Goal: Information Seeking & Learning: Learn about a topic

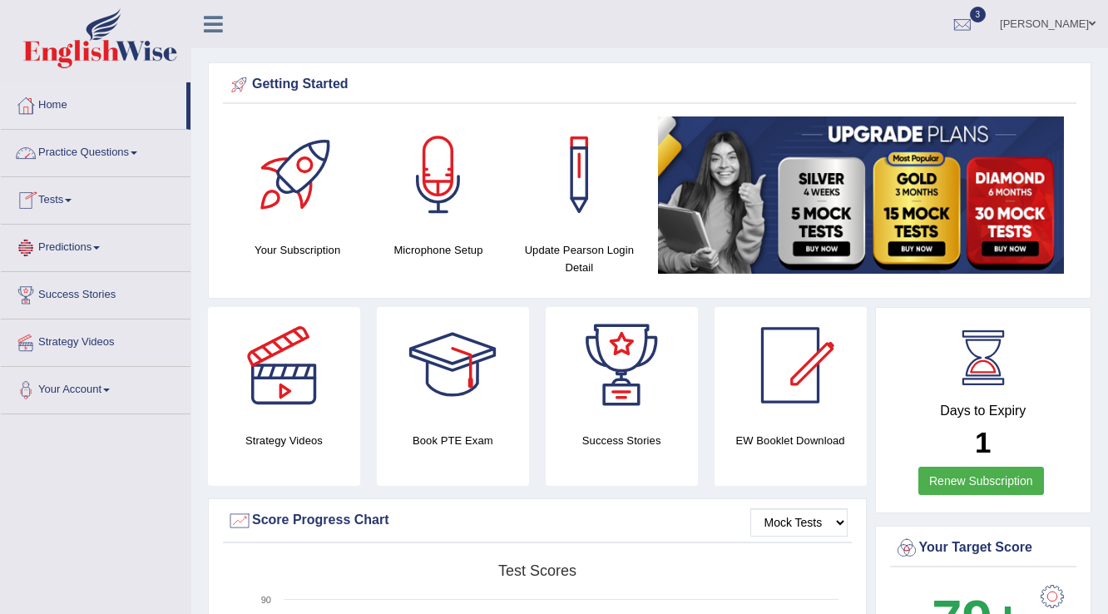
click at [77, 249] on link "Predictions" at bounding box center [96, 246] width 190 height 42
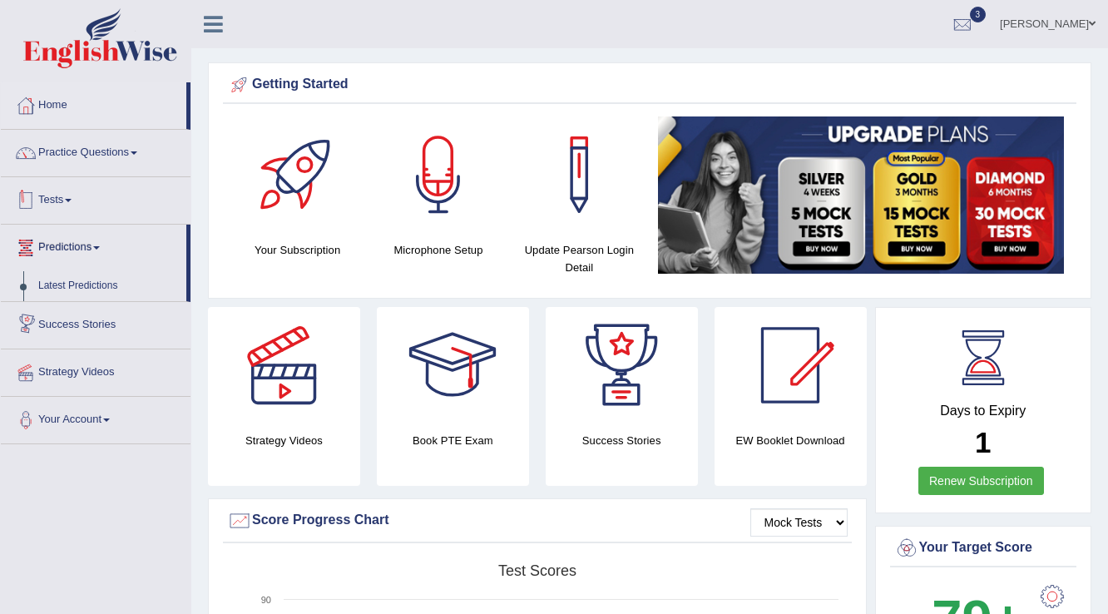
click at [81, 201] on link "Tests" at bounding box center [96, 198] width 190 height 42
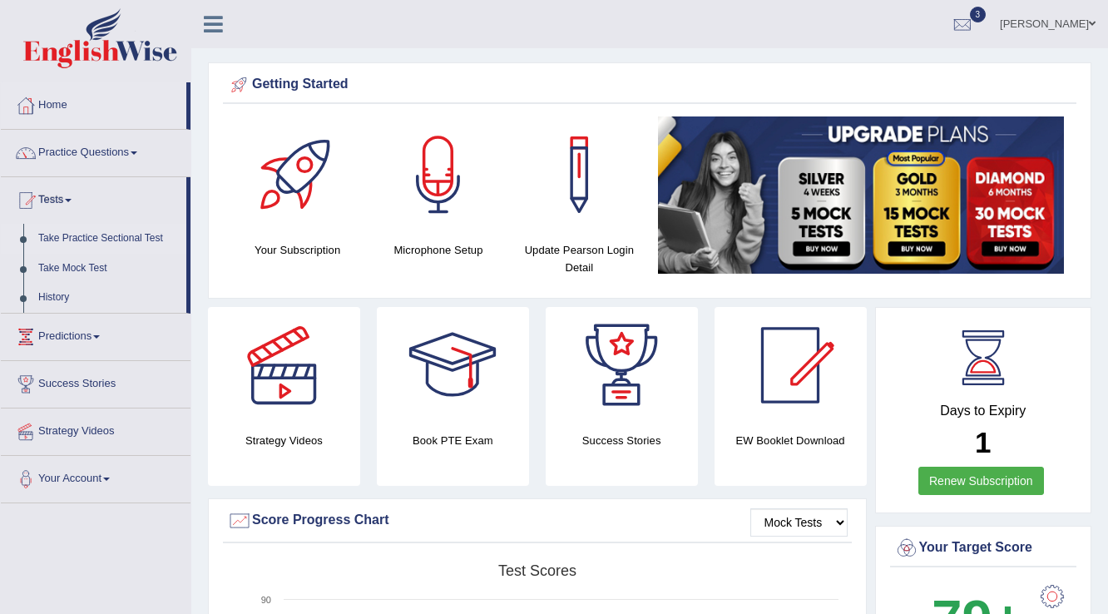
click at [94, 235] on link "Take Practice Sectional Test" at bounding box center [109, 239] width 156 height 30
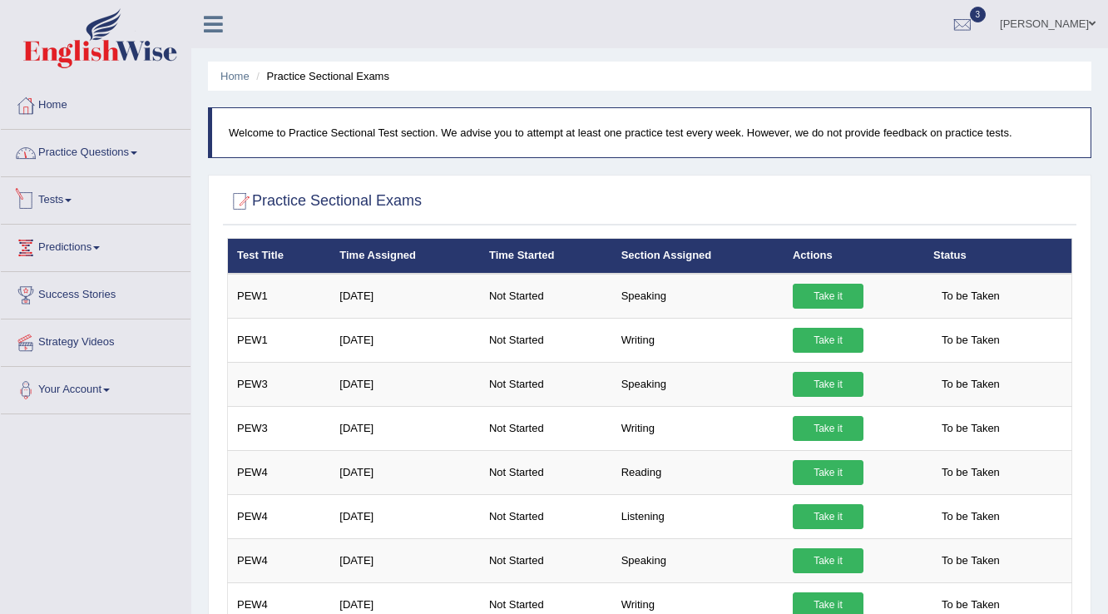
click at [63, 202] on link "Tests" at bounding box center [96, 198] width 190 height 42
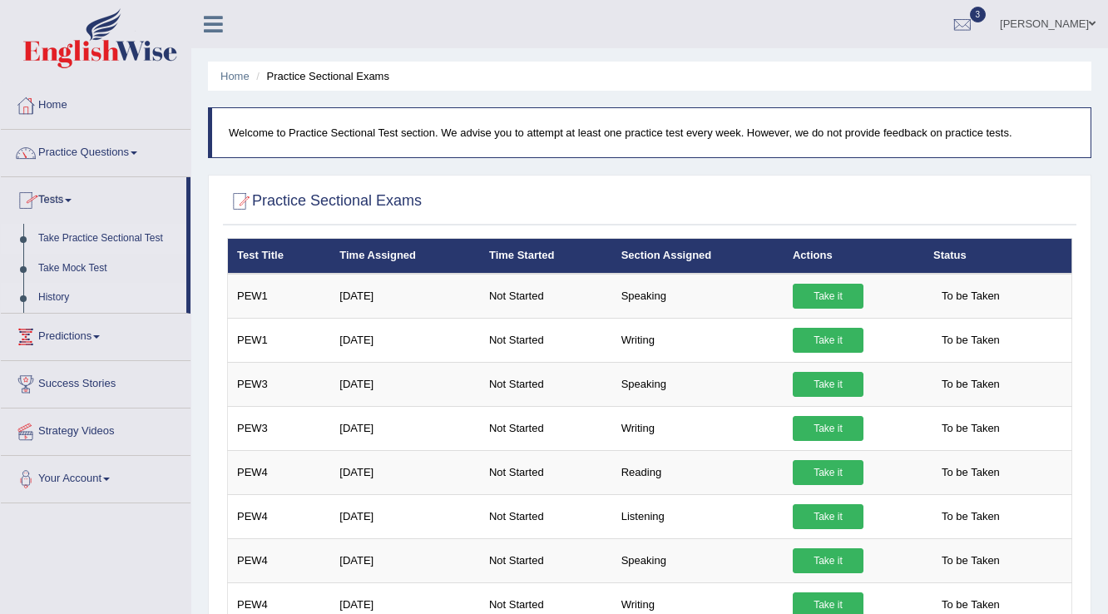
click at [63, 300] on link "History" at bounding box center [109, 298] width 156 height 30
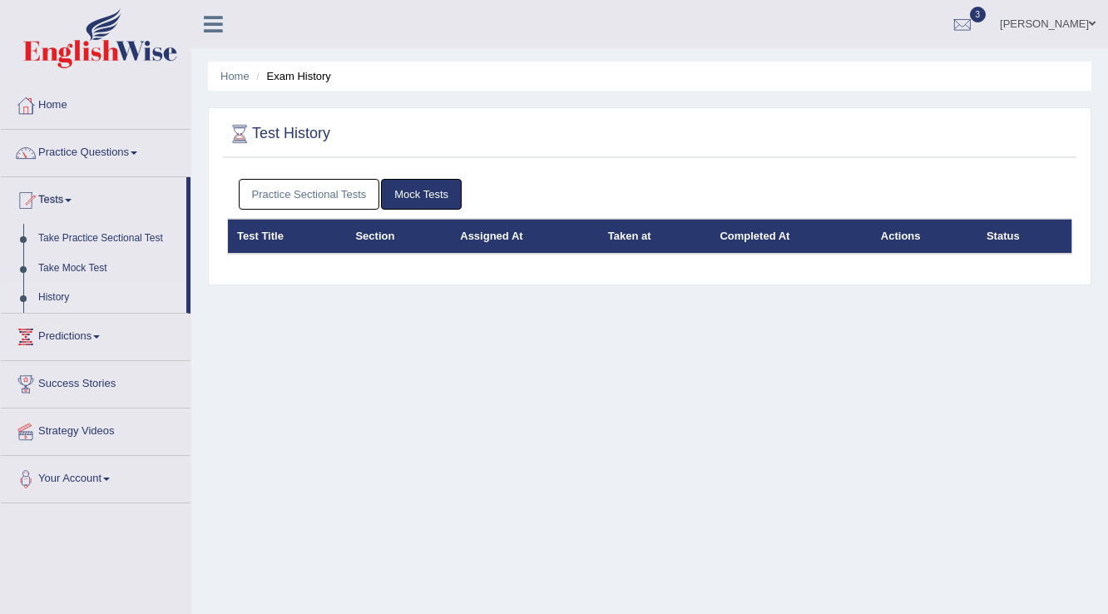
click at [303, 181] on link "Practice Sectional Tests" at bounding box center [309, 194] width 141 height 31
click at [325, 202] on link "Practice Sectional Tests" at bounding box center [309, 194] width 141 height 31
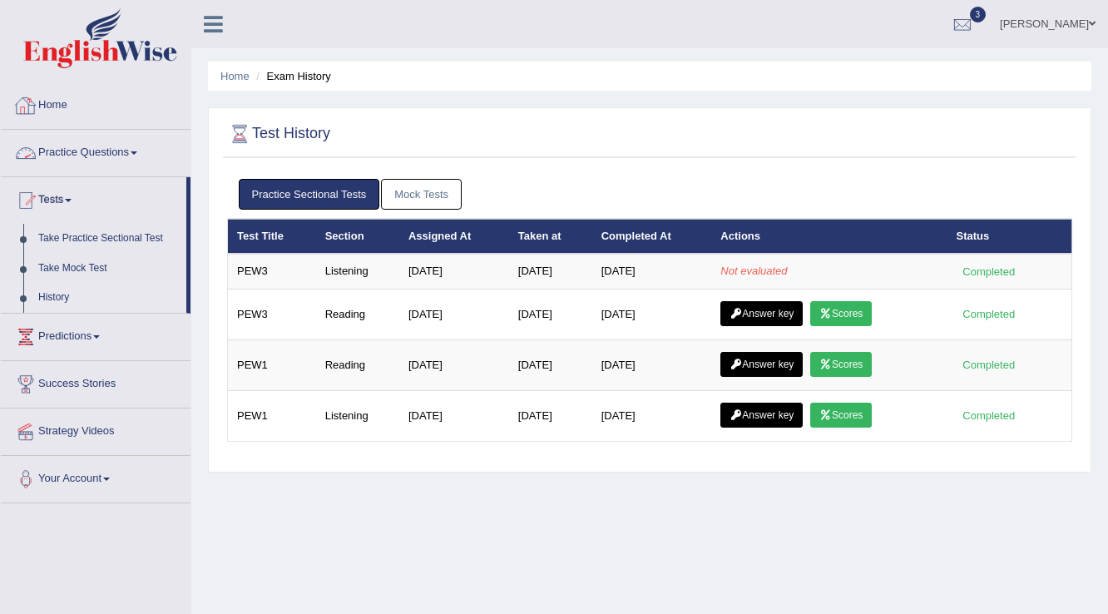
click at [89, 146] on link "Practice Questions" at bounding box center [96, 151] width 190 height 42
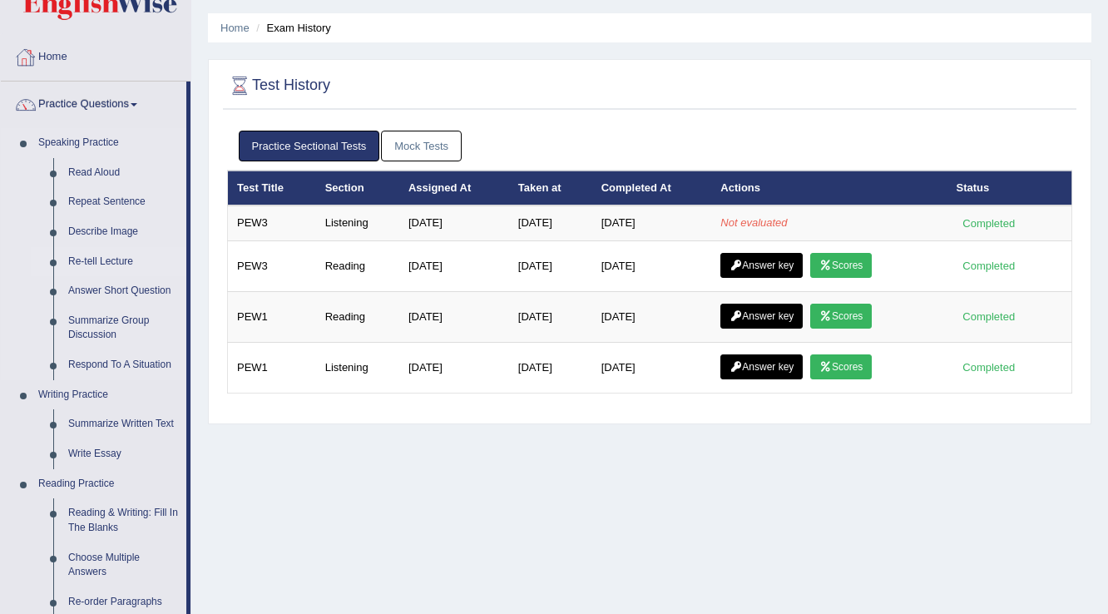
scroll to position [133, 0]
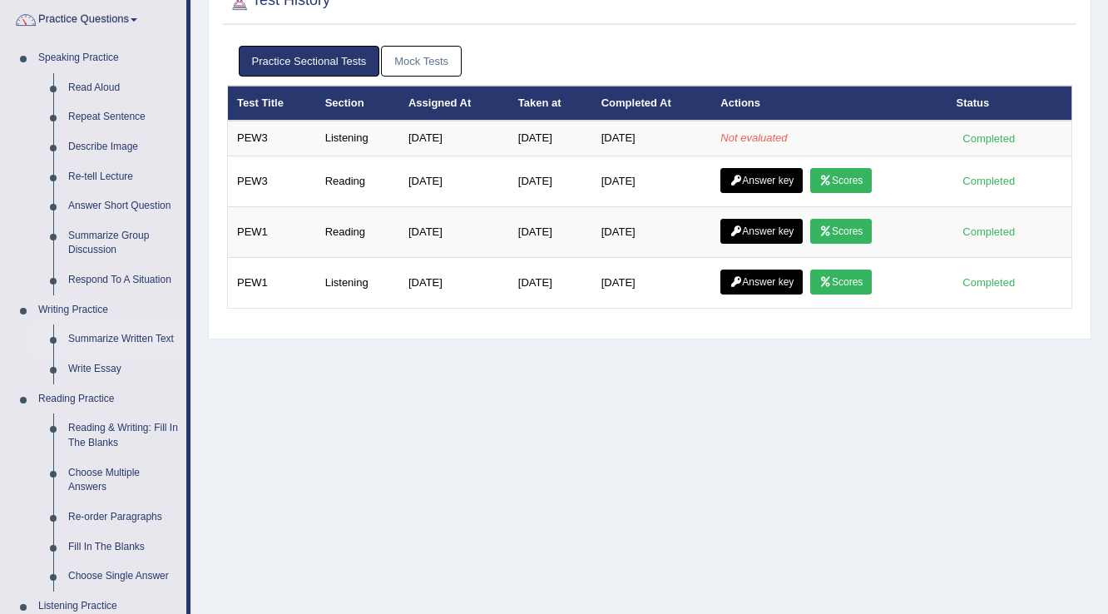
click at [117, 339] on link "Summarize Written Text" at bounding box center [124, 339] width 126 height 30
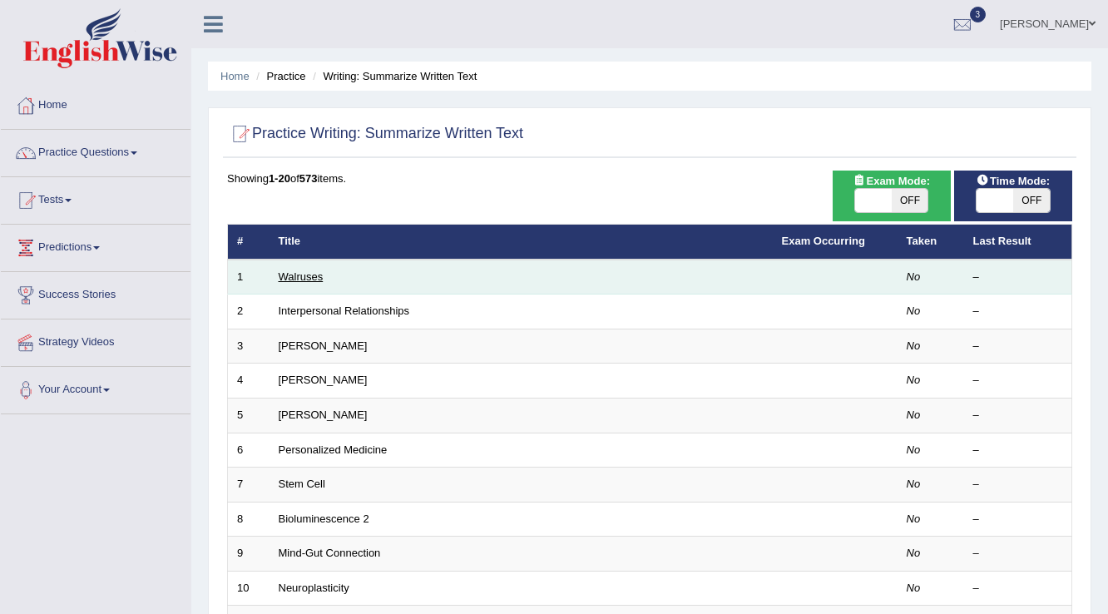
click at [303, 280] on link "Walruses" at bounding box center [301, 276] width 45 height 12
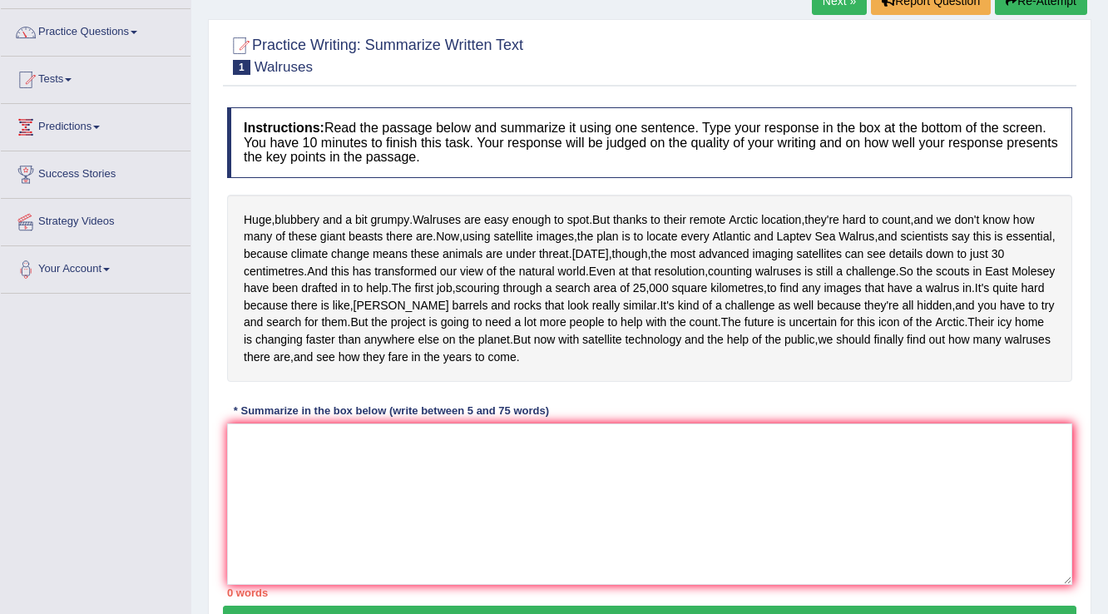
scroll to position [266, 0]
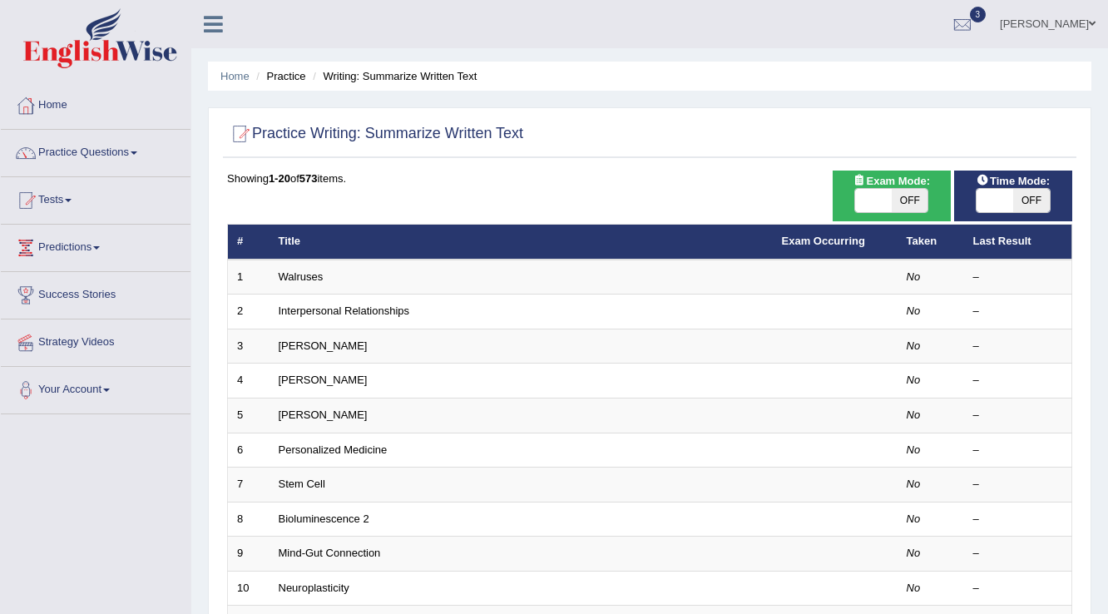
click at [1006, 197] on span at bounding box center [995, 200] width 37 height 23
checkbox input "true"
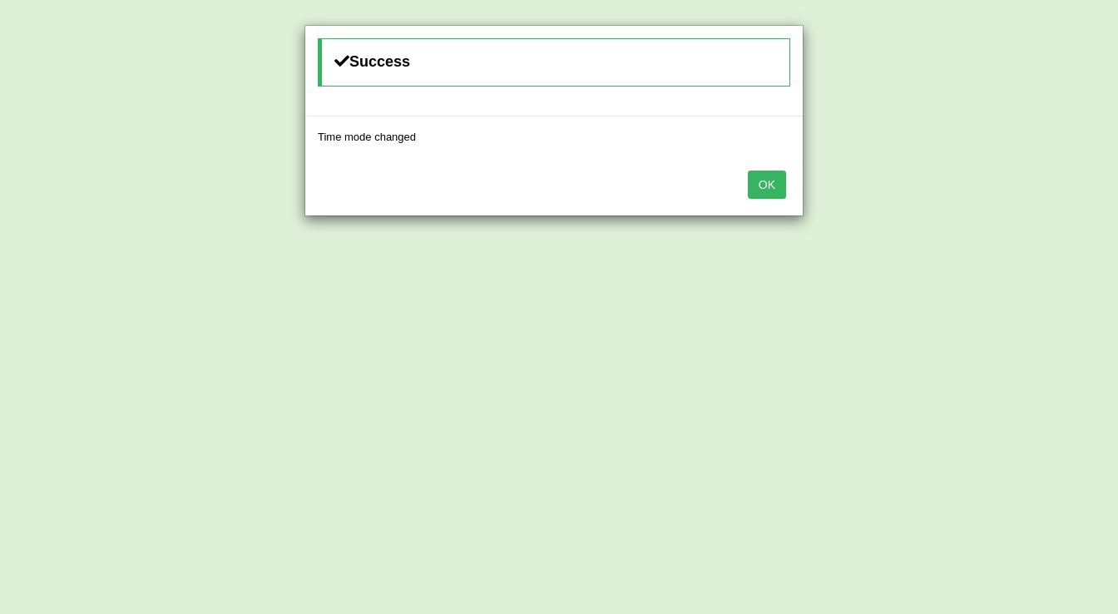
click at [768, 194] on button "OK" at bounding box center [767, 185] width 38 height 28
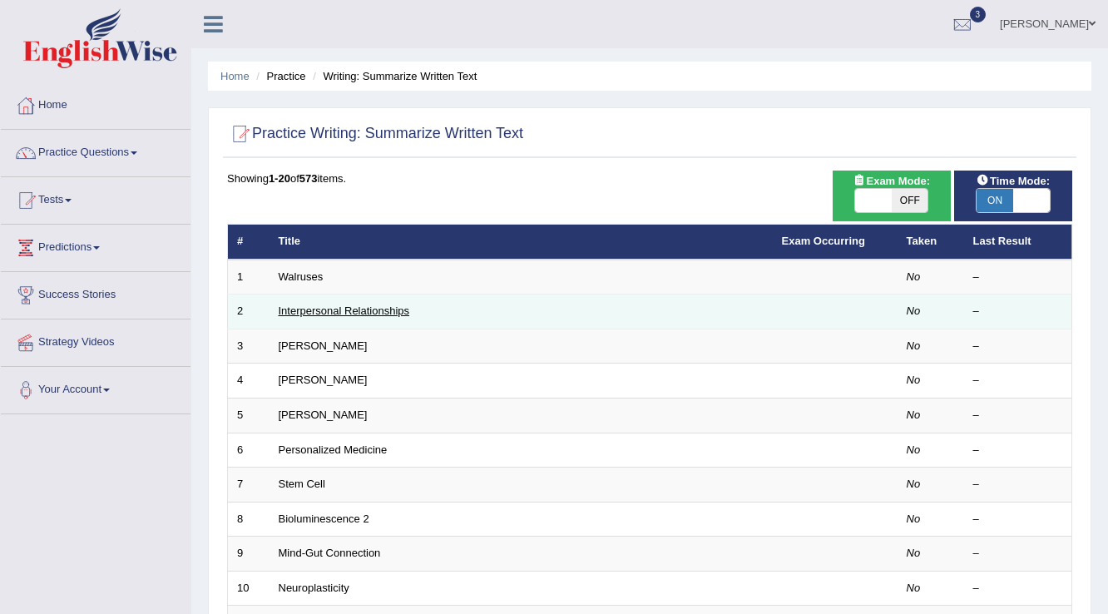
click at [330, 308] on link "Interpersonal Relationships" at bounding box center [344, 311] width 131 height 12
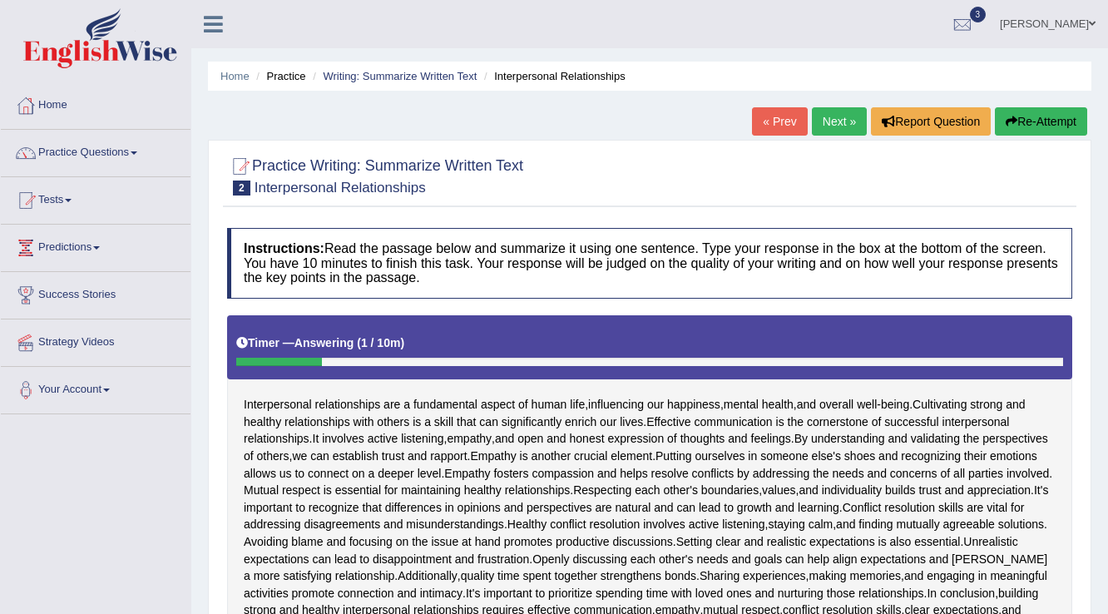
click at [1012, 125] on icon "button" at bounding box center [1012, 122] width 12 height 12
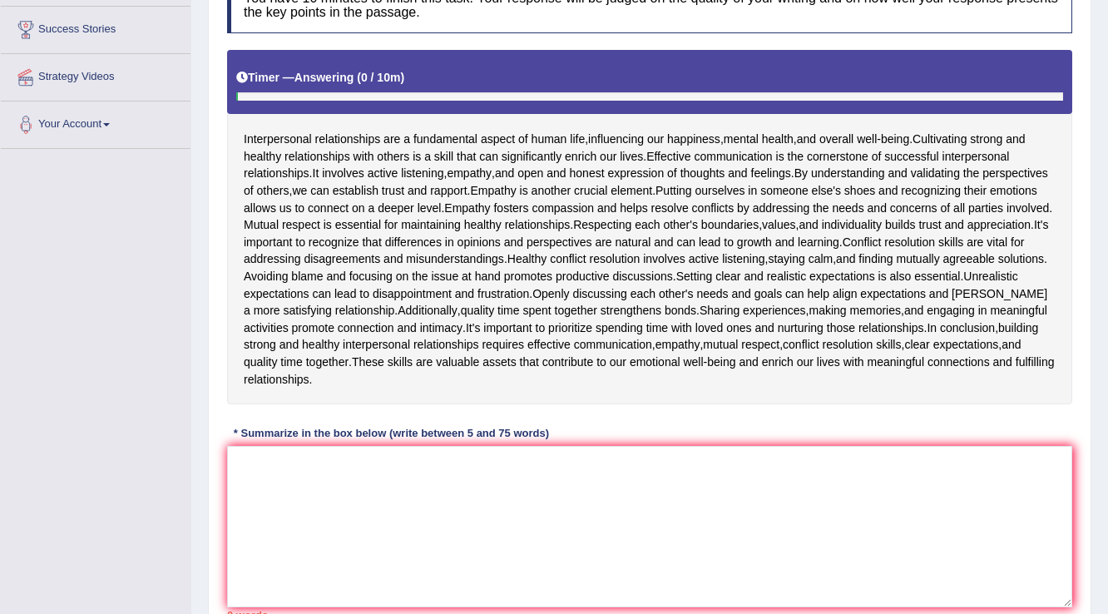
scroll to position [266, 0]
click at [290, 478] on textarea at bounding box center [649, 525] width 845 height 161
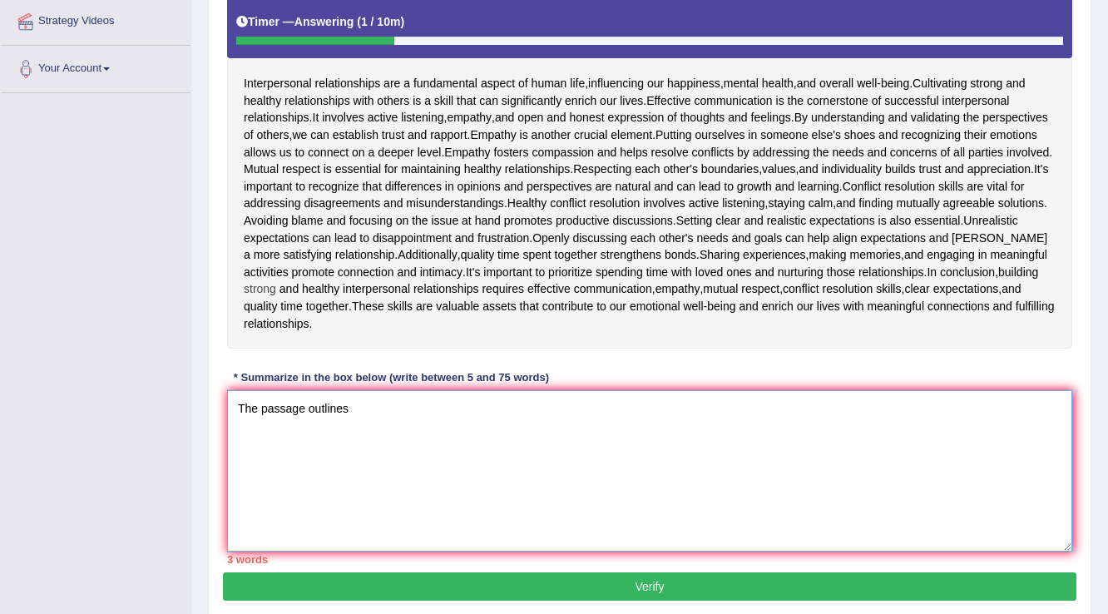
scroll to position [333, 0]
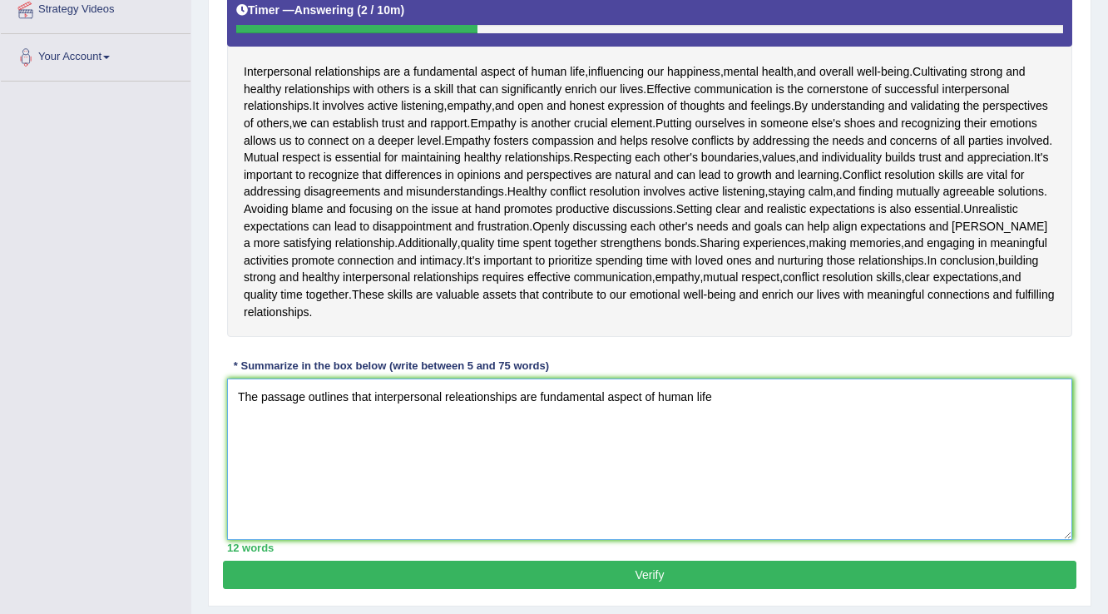
click at [356, 394] on textarea "The passage outlines that interpersonal releationships are fundamental aspect o…" at bounding box center [649, 459] width 845 height 161
click at [553, 393] on textarea "The passage outlines the idea of interpersonal releationships are fundamental a…" at bounding box center [649, 459] width 845 height 161
click at [800, 399] on textarea "The passage outlines the idea of interpersonal releationships being a fundament…" at bounding box center [649, 459] width 845 height 161
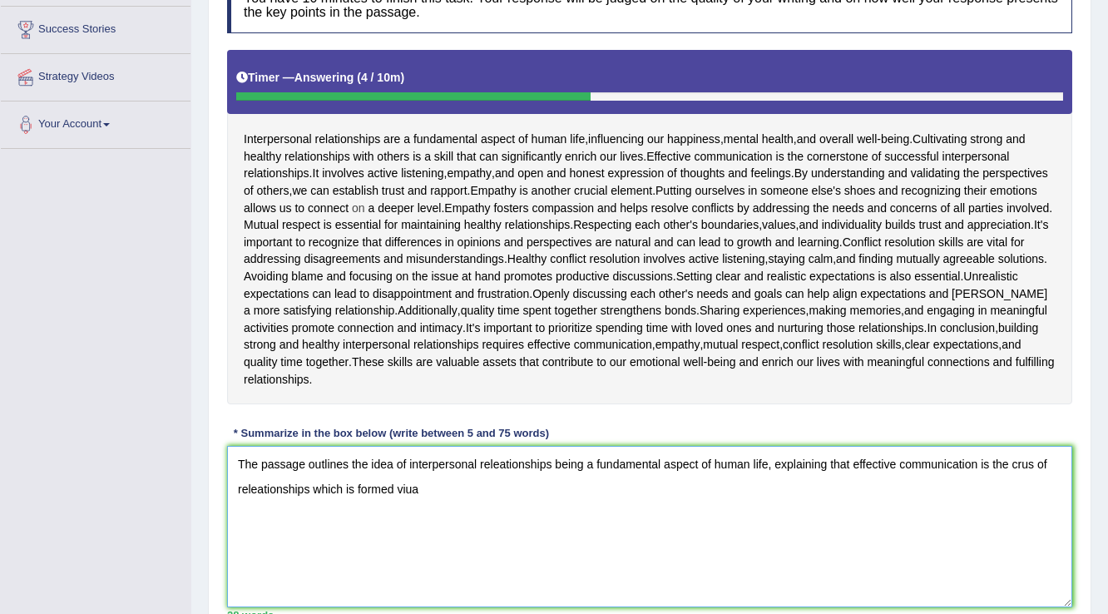
scroll to position [266, 0]
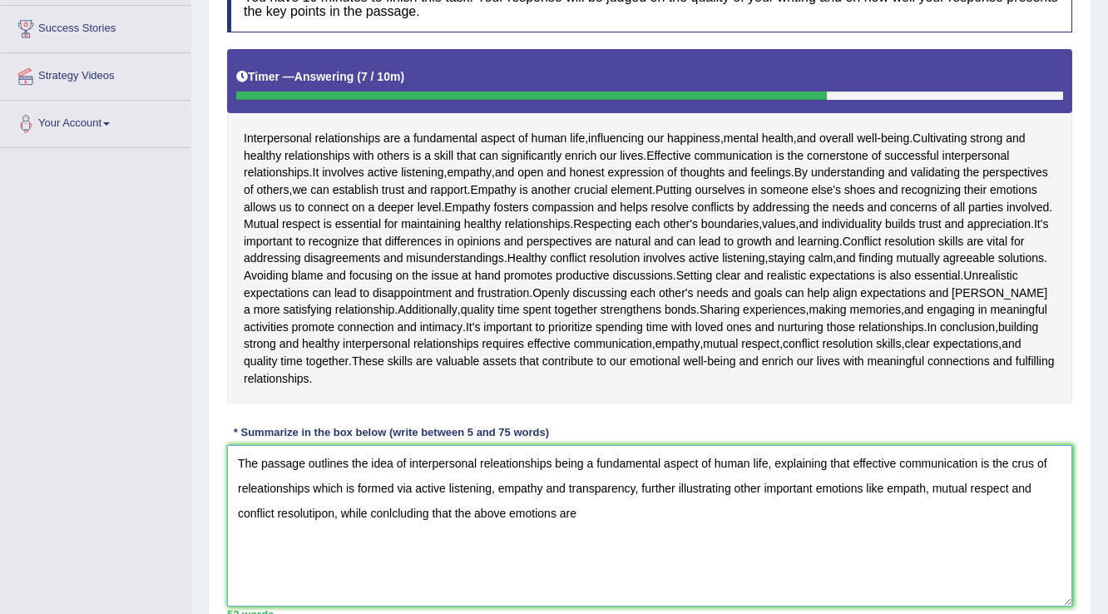
click at [394, 509] on textarea "The passage outlines the idea of interpersonal releationships being a fundament…" at bounding box center [649, 525] width 845 height 161
click at [578, 516] on textarea "The passage outlines the idea of interpersonal releationships being a fundament…" at bounding box center [649, 525] width 845 height 161
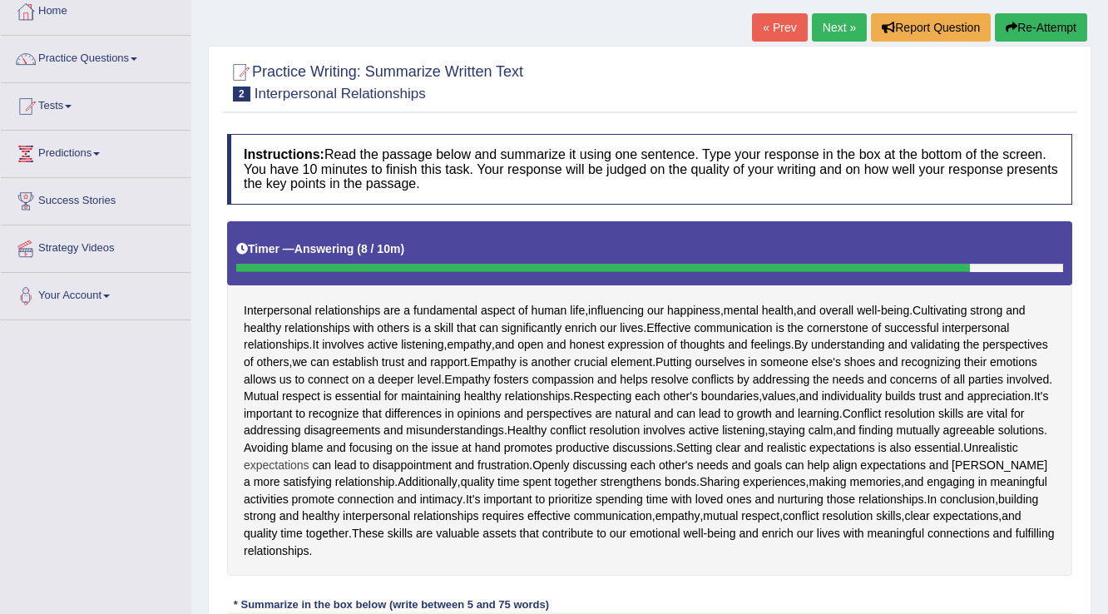
scroll to position [243, 0]
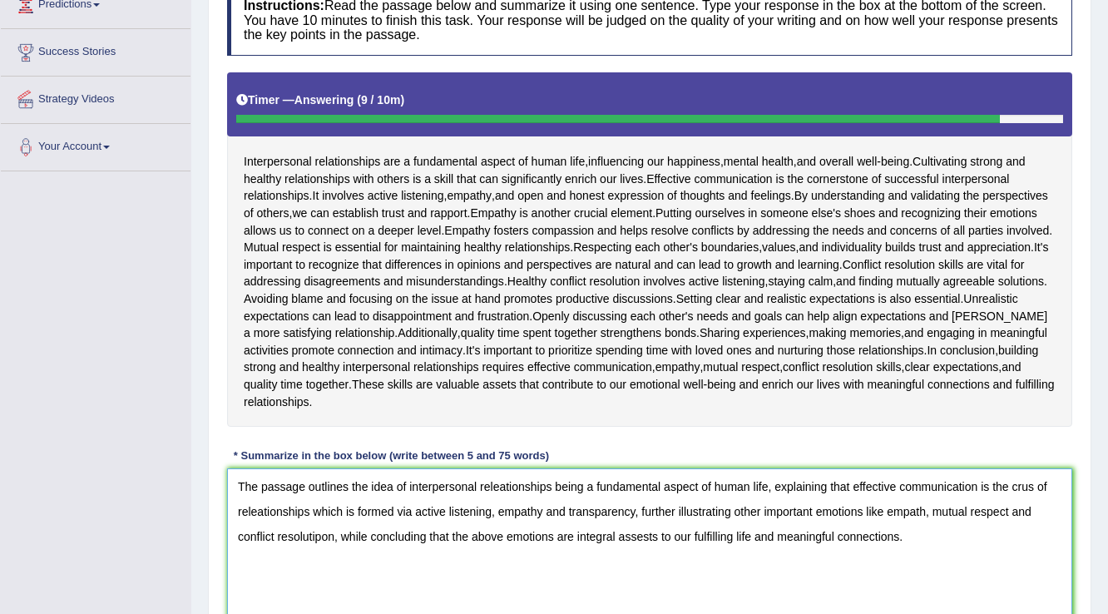
click at [1032, 485] on textarea "The passage outlines the idea of interpersonal releationships being a fundament…" at bounding box center [649, 548] width 845 height 161
click at [920, 507] on textarea "The passage outlines the idea of interpersonal releationships being a fundament…" at bounding box center [649, 548] width 845 height 161
click at [922, 510] on textarea "The passage outlines the idea of interpersonal releationships being a fundament…" at bounding box center [649, 548] width 845 height 161
click at [321, 534] on textarea "The passage outlines the idea of interpersonal releationships being a fundament…" at bounding box center [649, 548] width 845 height 161
click at [675, 534] on textarea "The passage outlines the idea of interpersonal releationships being a fundament…" at bounding box center [649, 548] width 845 height 161
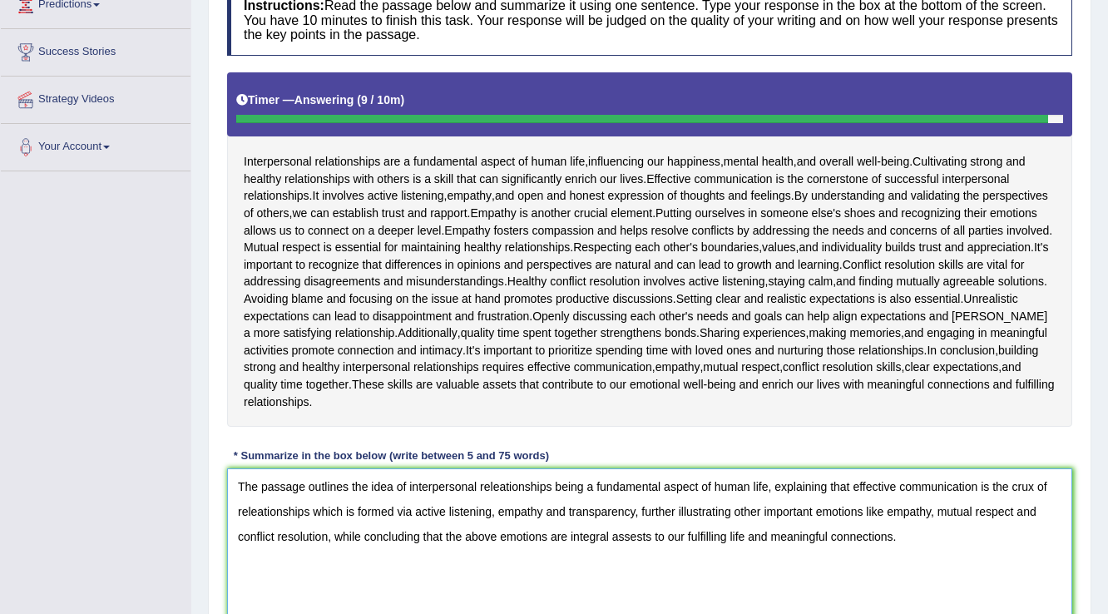
click at [675, 534] on textarea "The passage outlines the idea of interpersonal releationships being a fundament…" at bounding box center [649, 548] width 845 height 161
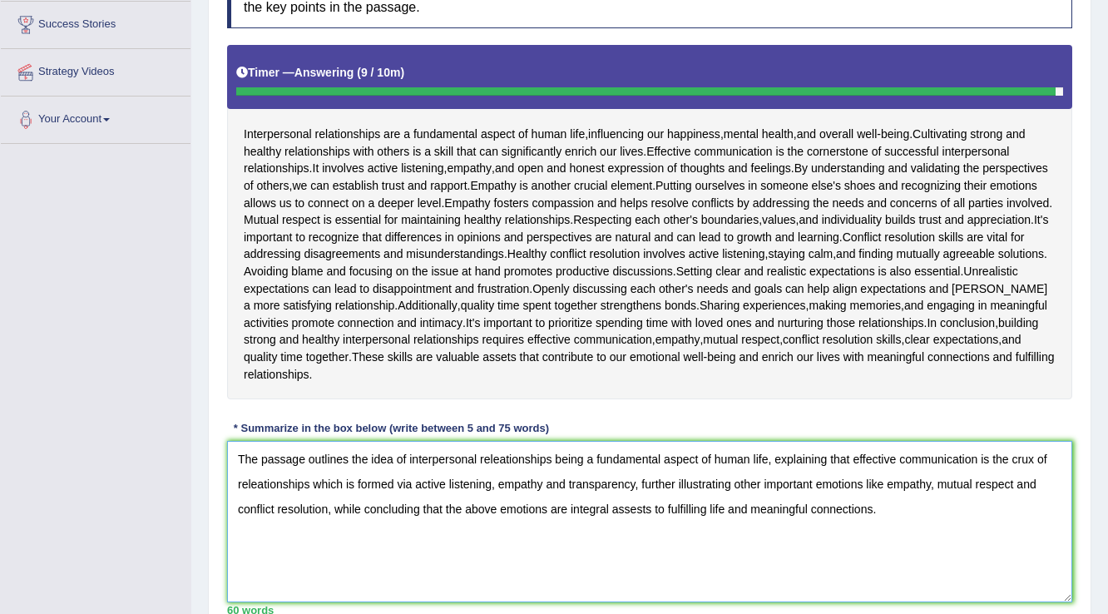
scroll to position [310, 0]
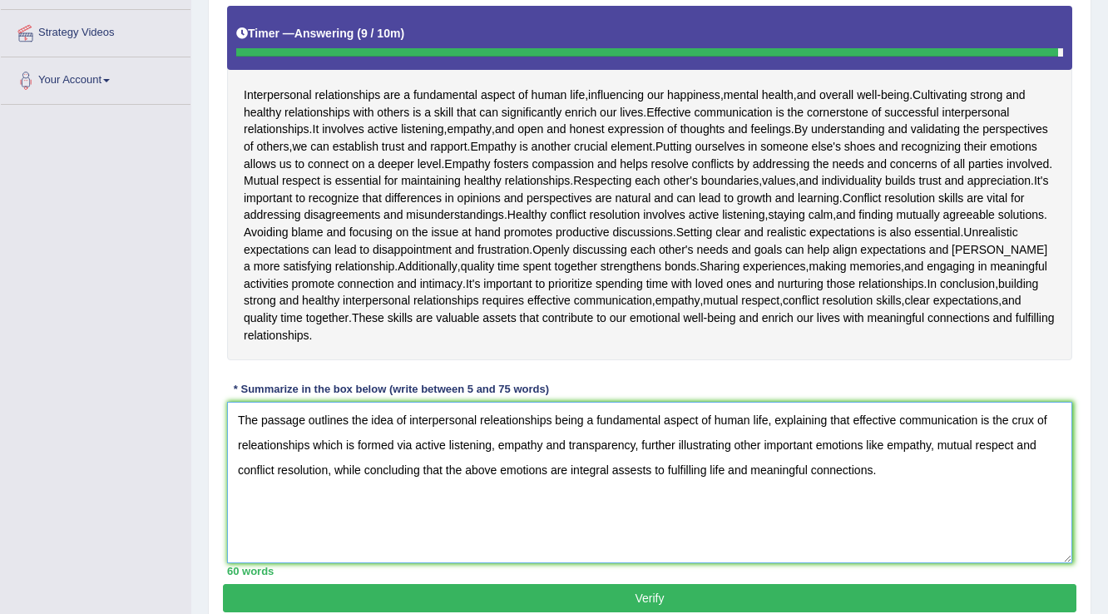
type textarea "The passage outlines the idea of interpersonal releationships being a fundament…"
click at [739, 590] on button "Verify" at bounding box center [650, 598] width 854 height 28
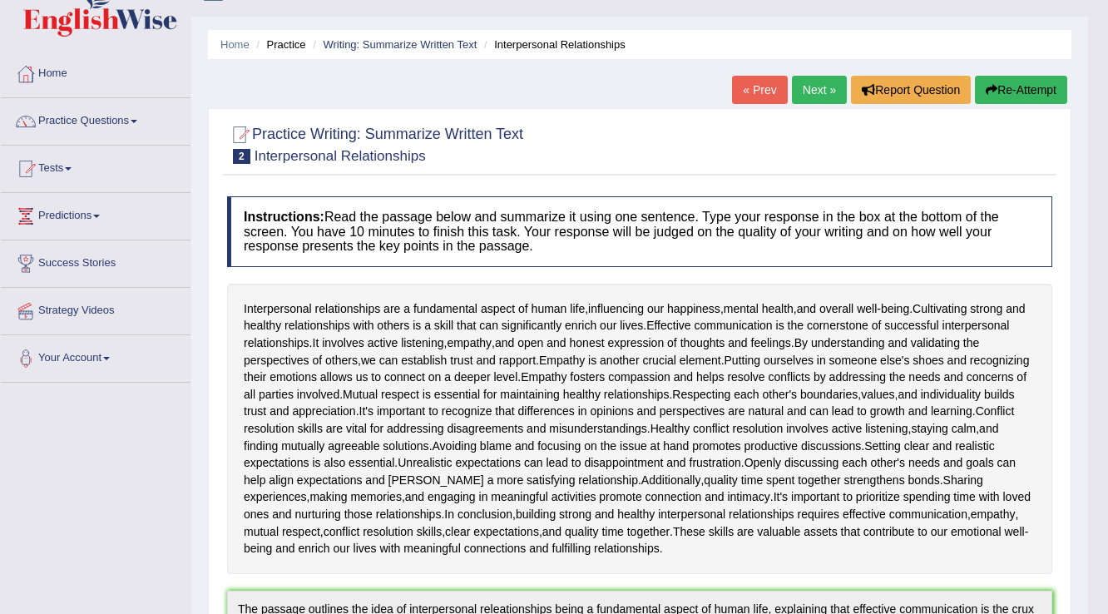
scroll to position [0, 0]
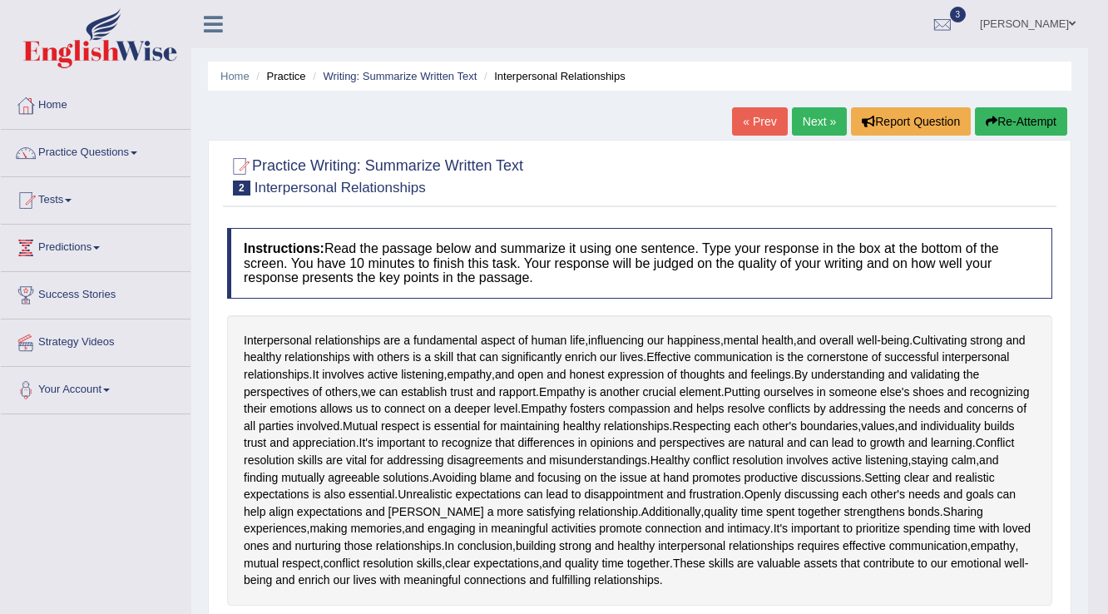
click at [1063, 23] on link "Adnan Bandey" at bounding box center [1028, 21] width 121 height 43
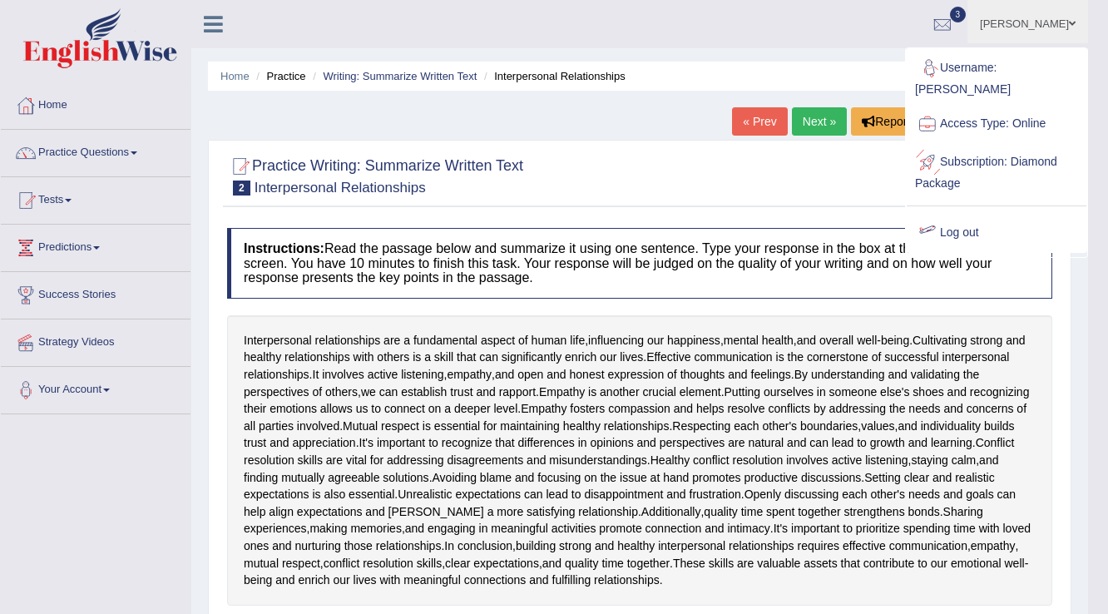
click at [949, 214] on link "Log out" at bounding box center [997, 233] width 180 height 38
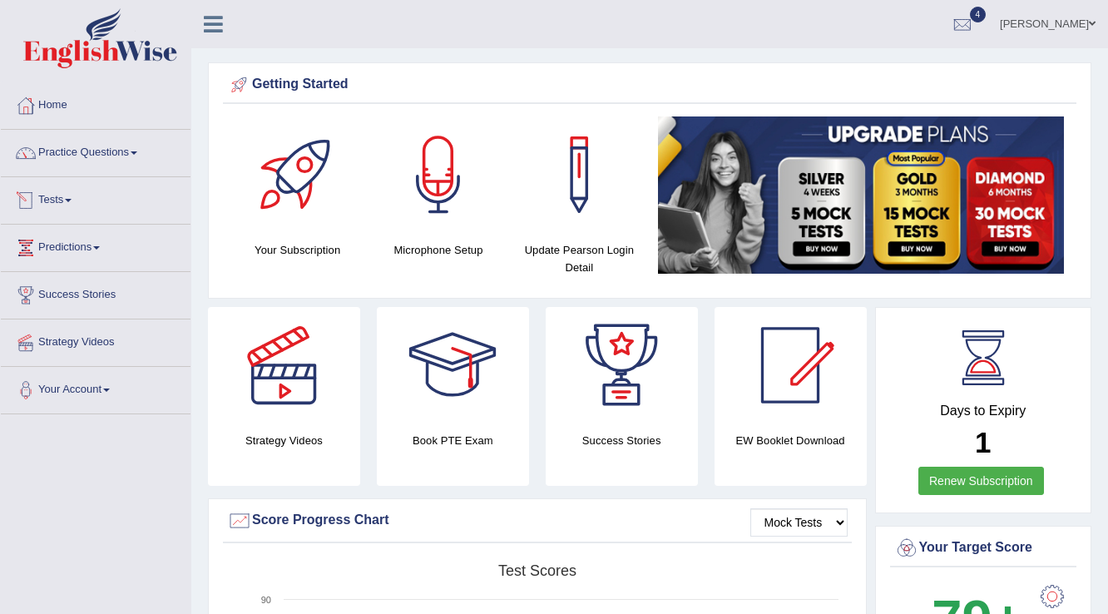
click at [67, 201] on link "Tests" at bounding box center [96, 198] width 190 height 42
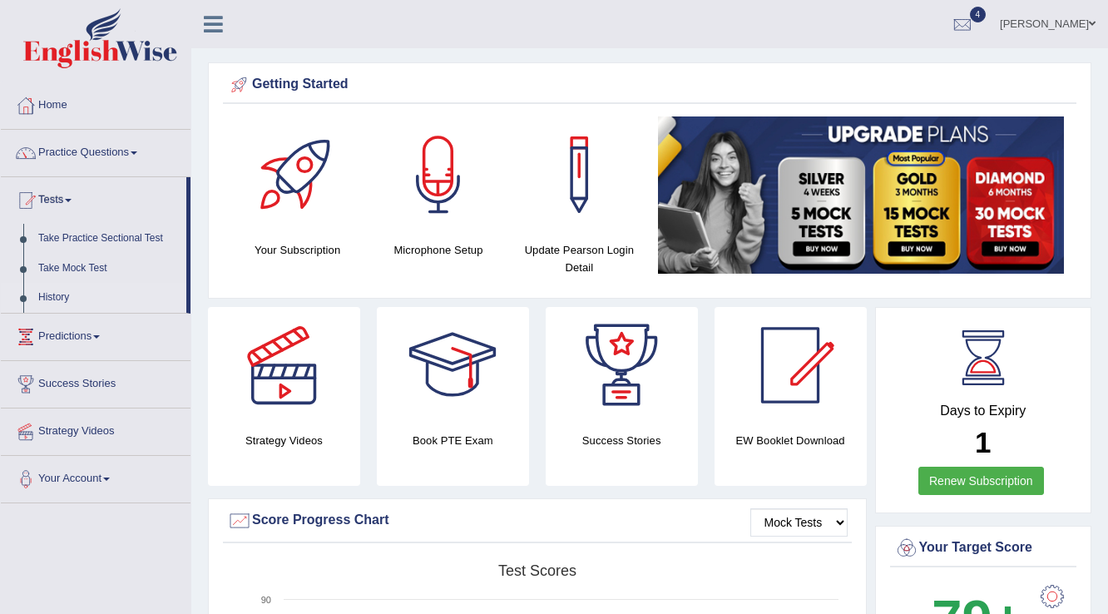
click at [64, 300] on link "History" at bounding box center [109, 298] width 156 height 30
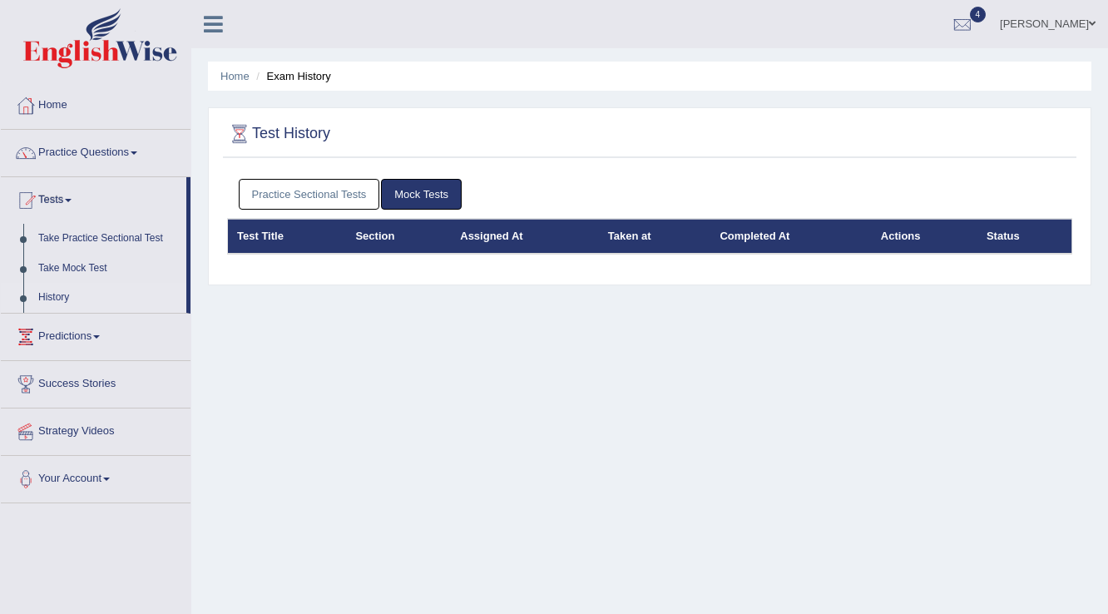
click at [281, 192] on link "Practice Sectional Tests" at bounding box center [309, 194] width 141 height 31
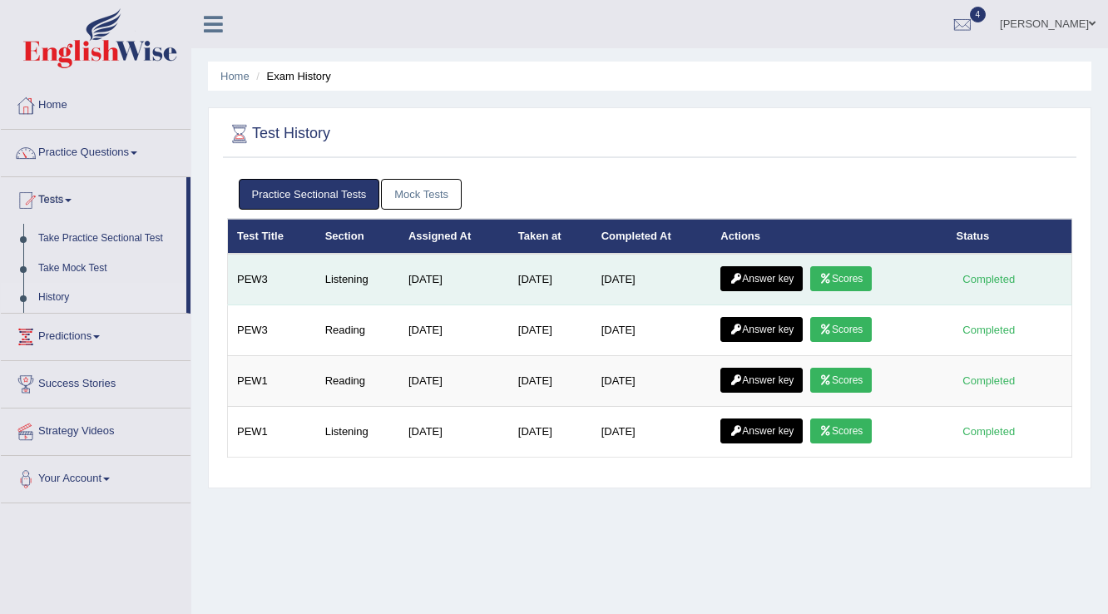
click at [845, 280] on link "Scores" at bounding box center [841, 278] width 62 height 25
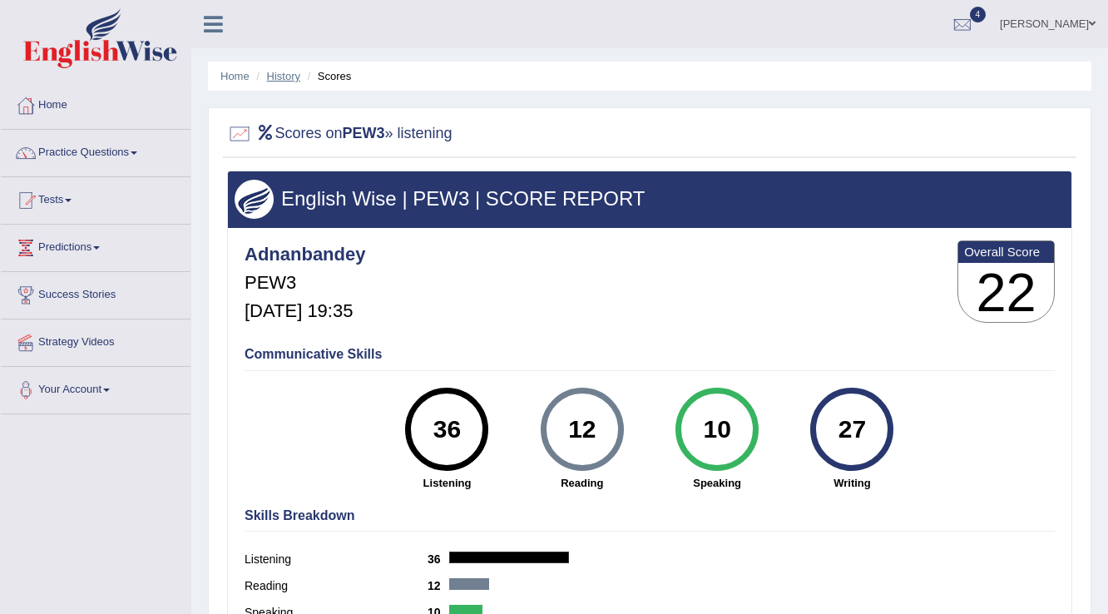
click at [284, 73] on link "History" at bounding box center [283, 76] width 33 height 12
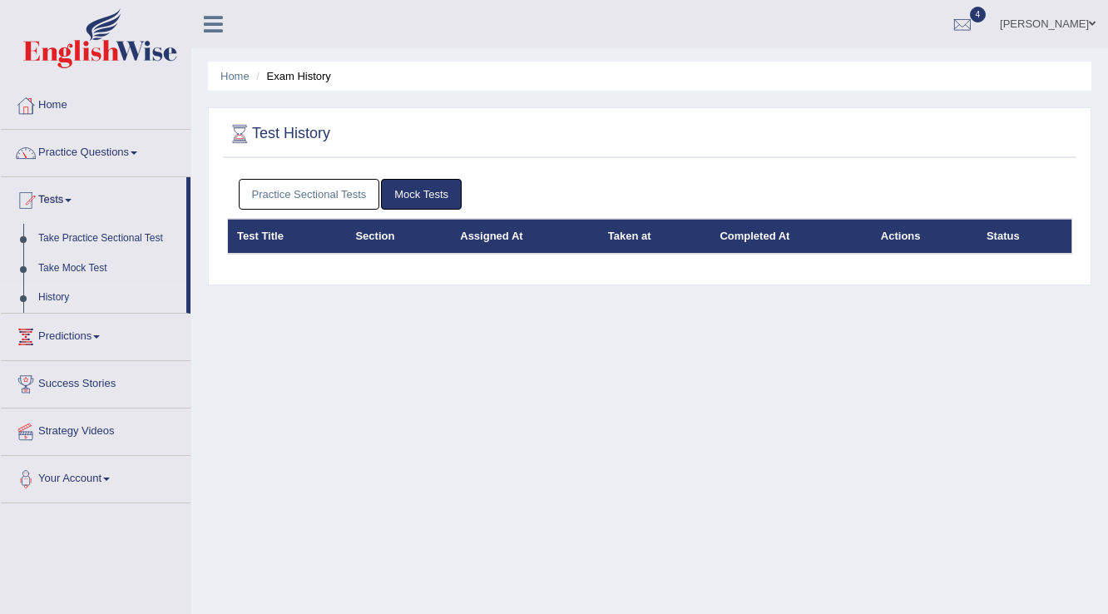
click at [285, 193] on link "Practice Sectional Tests" at bounding box center [309, 194] width 141 height 31
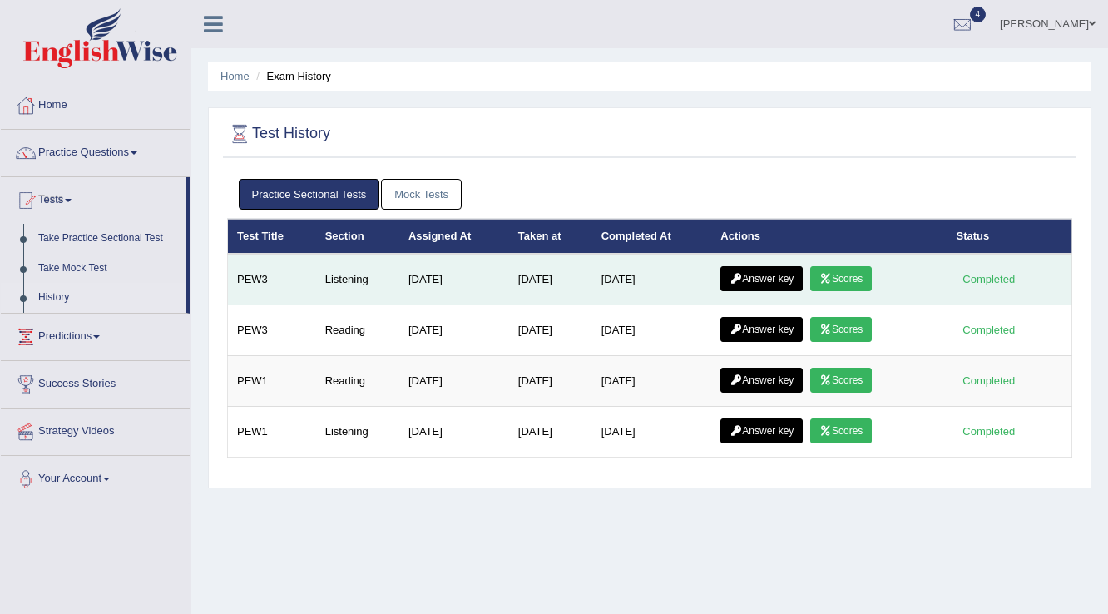
click at [762, 272] on link "Answer key" at bounding box center [762, 278] width 82 height 25
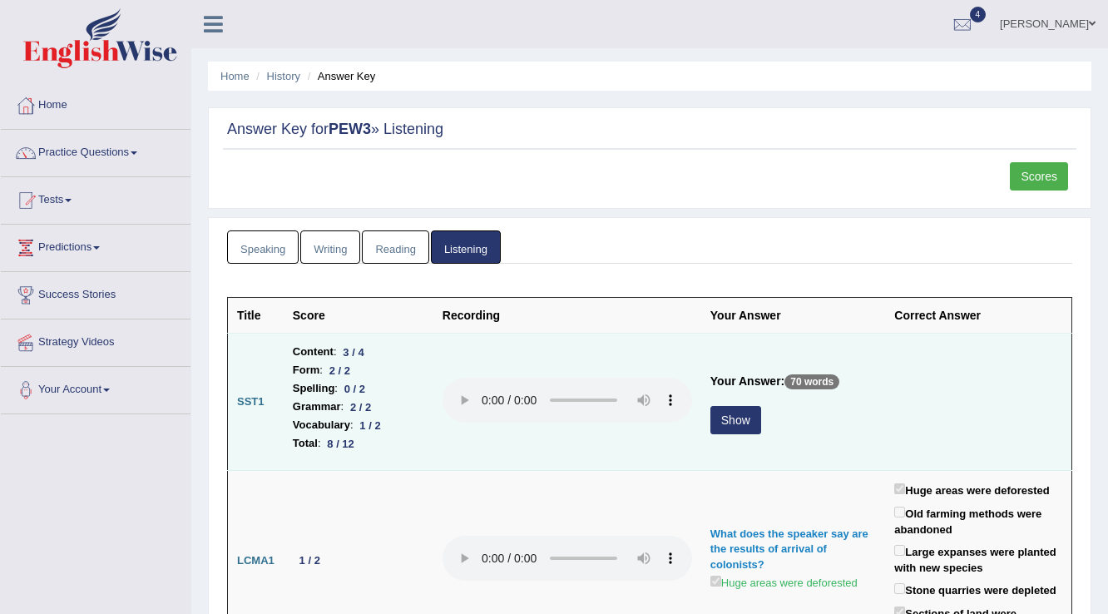
click at [734, 418] on button "Show" at bounding box center [736, 420] width 51 height 28
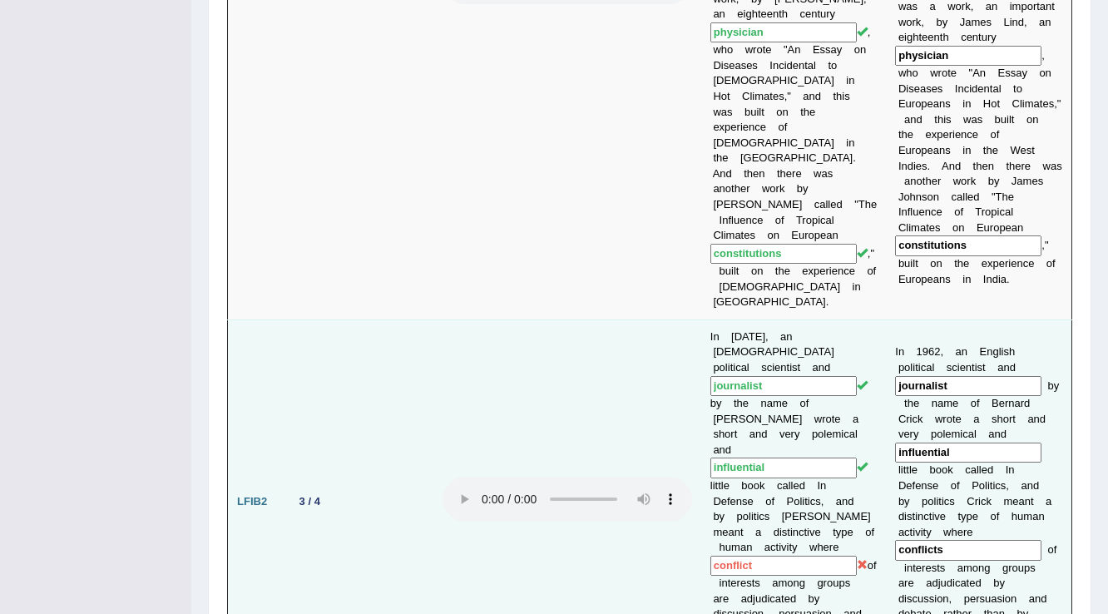
scroll to position [1664, 0]
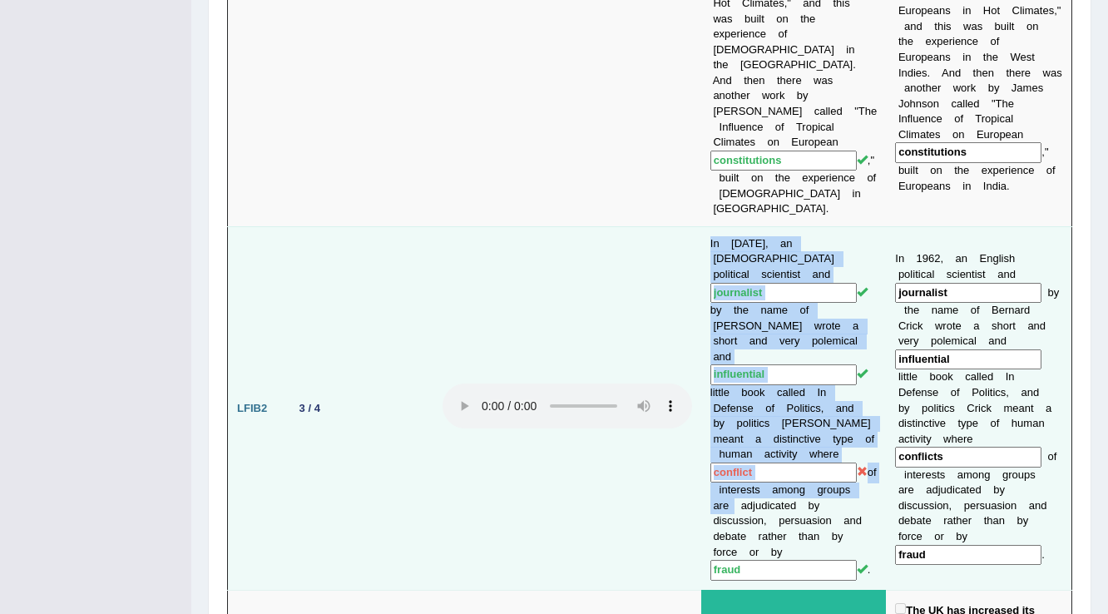
drag, startPoint x: 728, startPoint y: 396, endPoint x: 666, endPoint y: 380, distance: 63.6
click at [666, 380] on tr "LFIB2 3 / 4 In 1962, an English political scientist and journalist by the name …" at bounding box center [650, 408] width 845 height 364
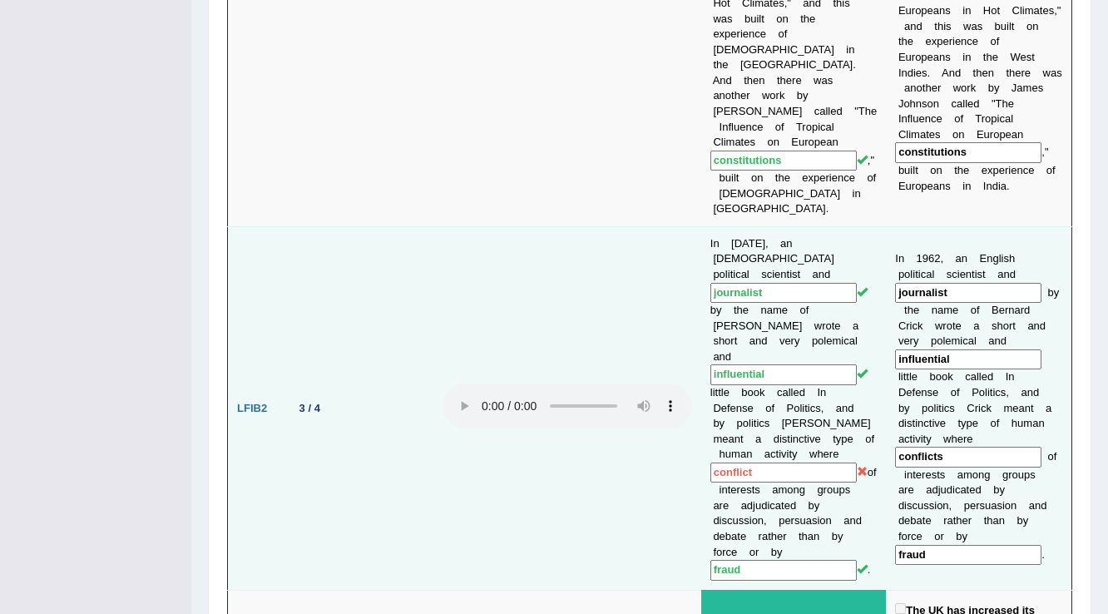
click at [666, 386] on td at bounding box center [567, 408] width 268 height 364
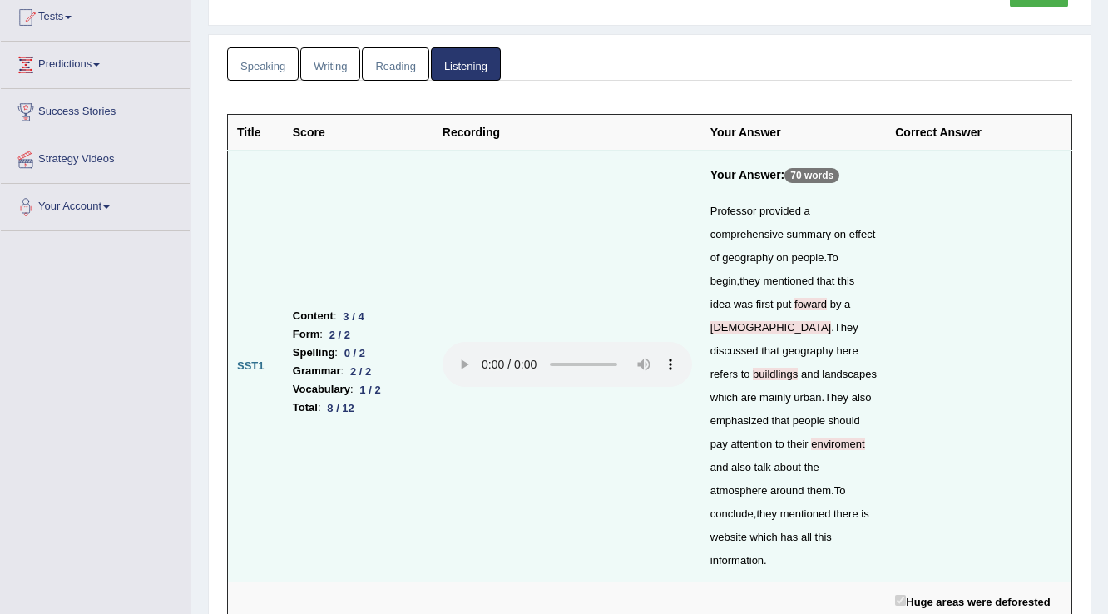
scroll to position [0, 0]
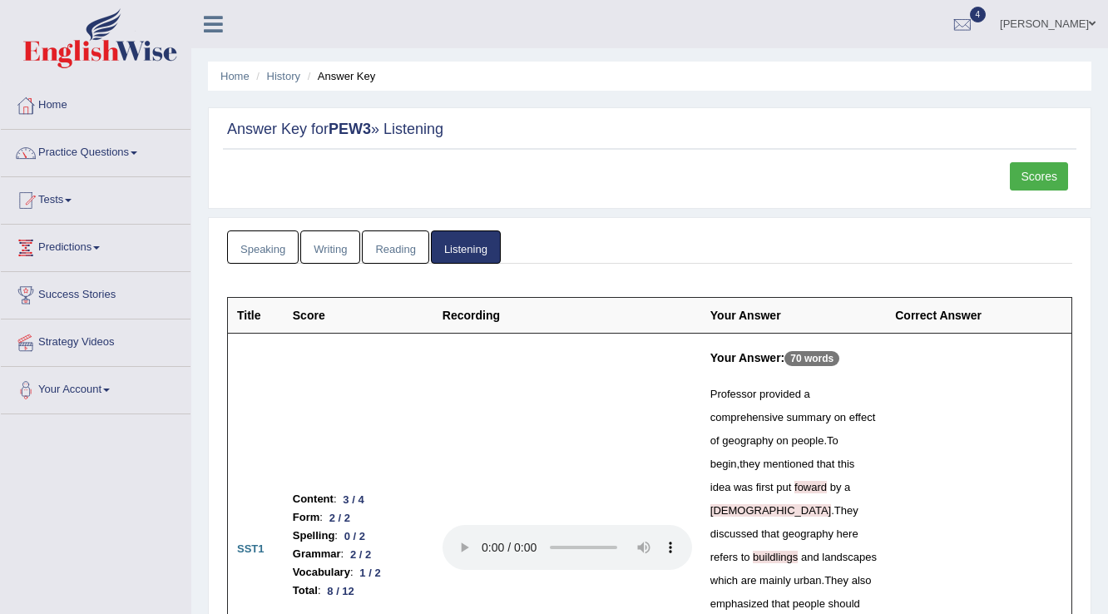
click at [1030, 178] on link "Scores" at bounding box center [1039, 176] width 58 height 28
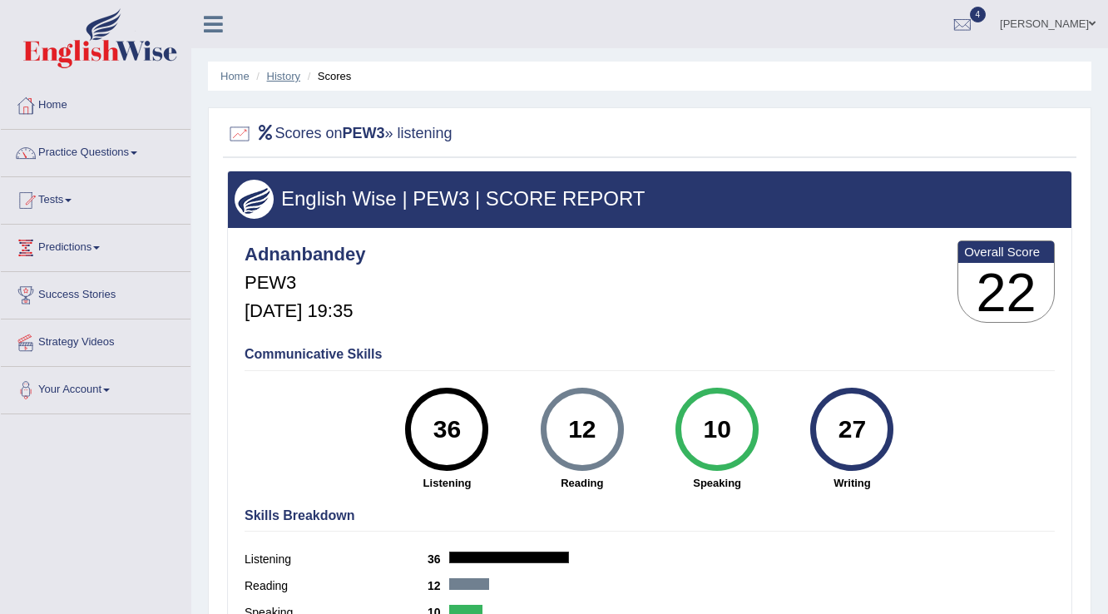
click at [293, 74] on link "History" at bounding box center [283, 76] width 33 height 12
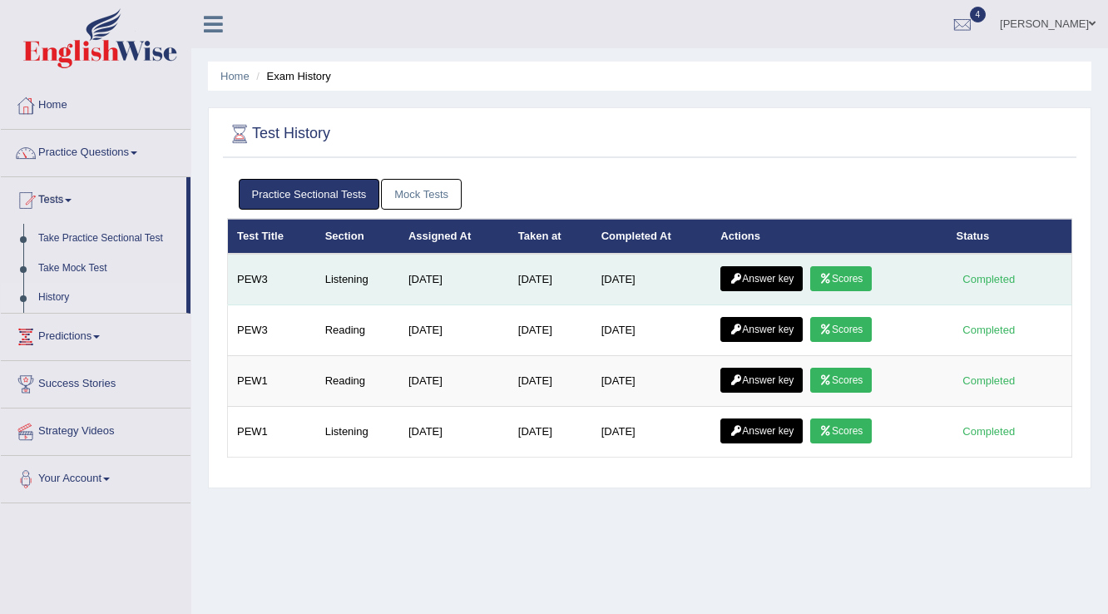
click at [796, 275] on link "Answer key" at bounding box center [762, 278] width 82 height 25
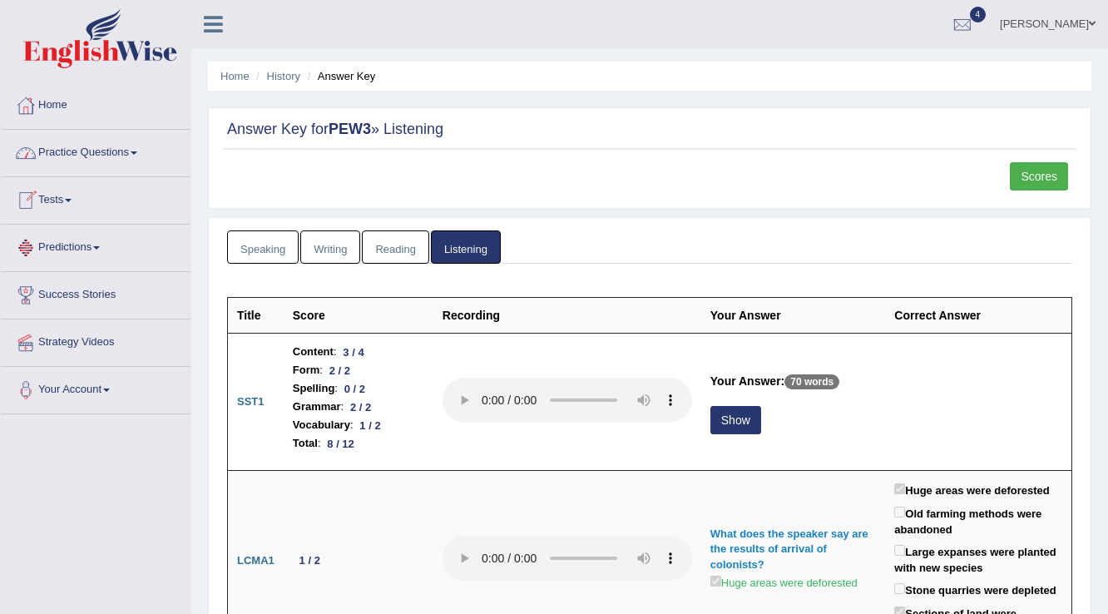
click at [86, 155] on link "Practice Questions" at bounding box center [96, 151] width 190 height 42
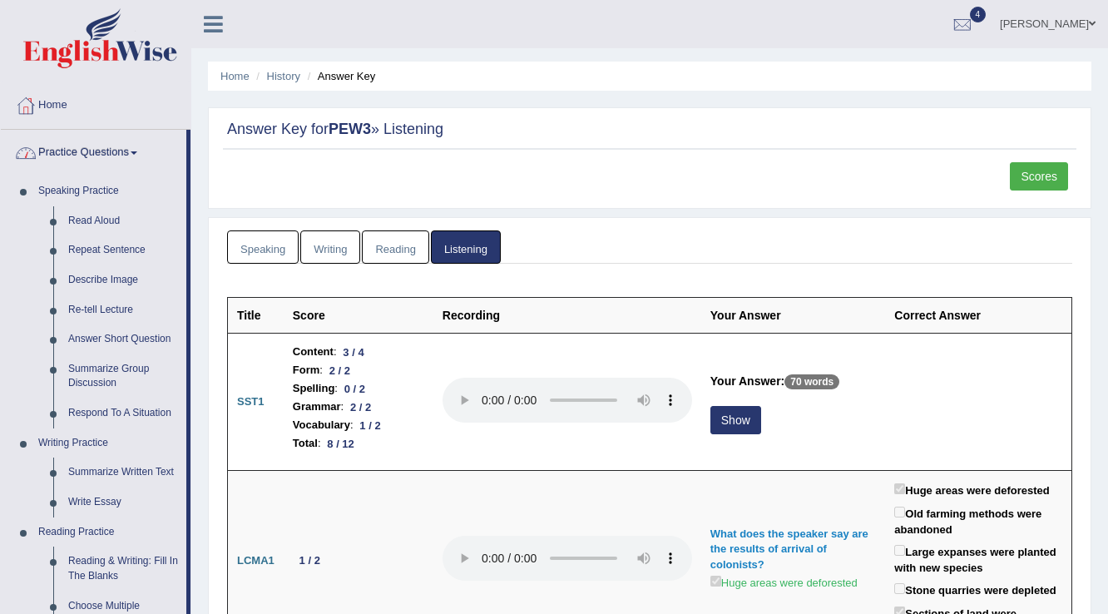
click at [133, 151] on link "Practice Questions" at bounding box center [94, 151] width 186 height 42
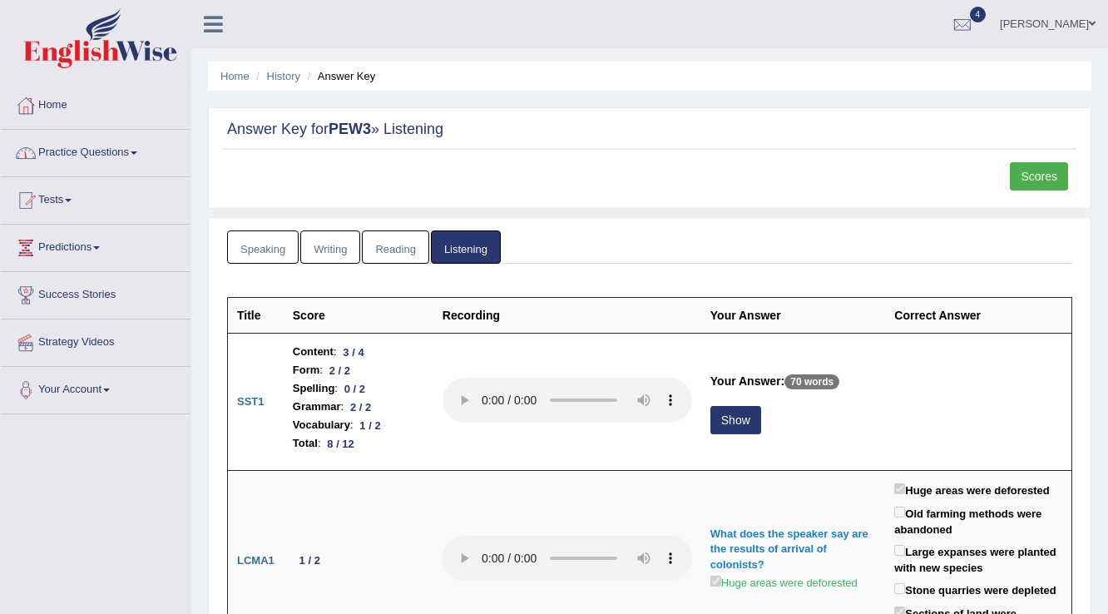
click at [1045, 28] on link "Adnan Bandey" at bounding box center [1048, 21] width 121 height 43
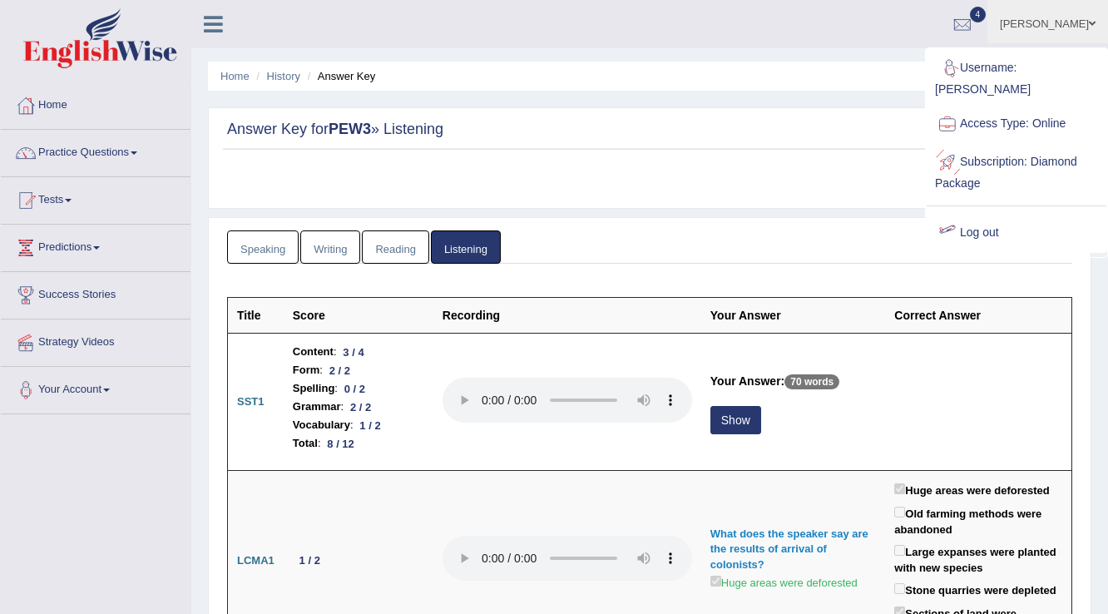
click at [975, 214] on link "Log out" at bounding box center [1017, 233] width 180 height 38
